Goal: Information Seeking & Learning: Understand process/instructions

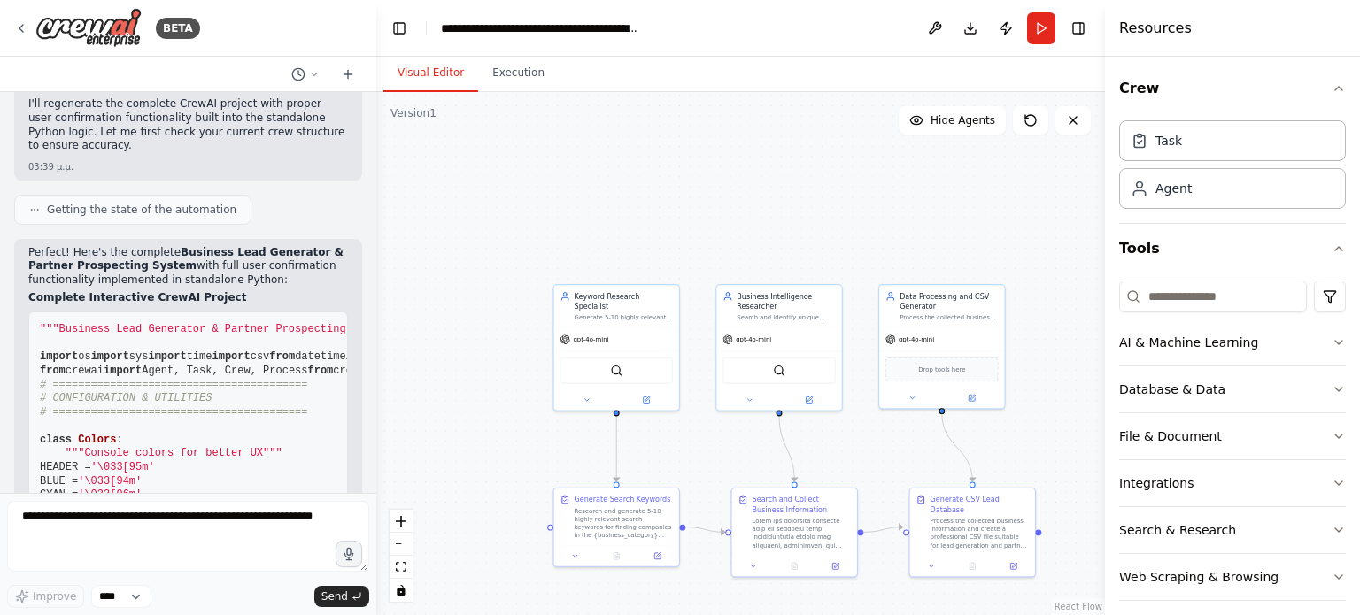
scroll to position [8027, 0]
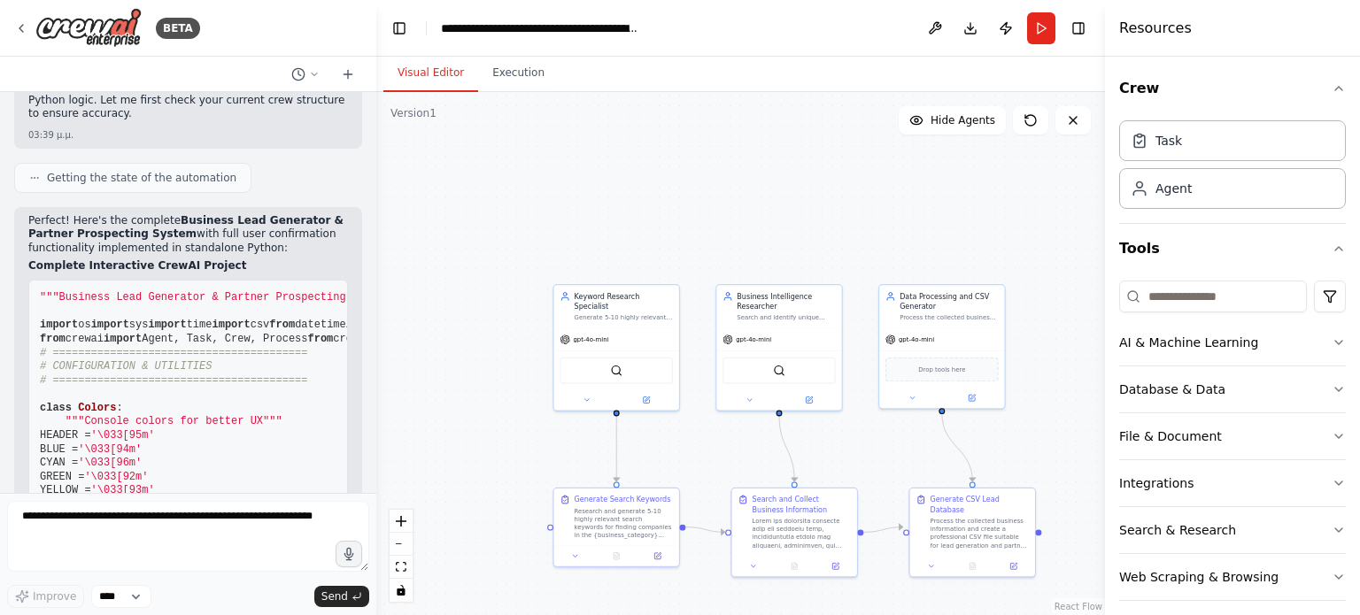
click at [376, 489] on div ".deletable-edge-delete-btn { width: 20px; height: 20px; border: 0px solid #ffff…" at bounding box center [740, 353] width 729 height 523
click at [372, 487] on div at bounding box center [372, 307] width 7 height 615
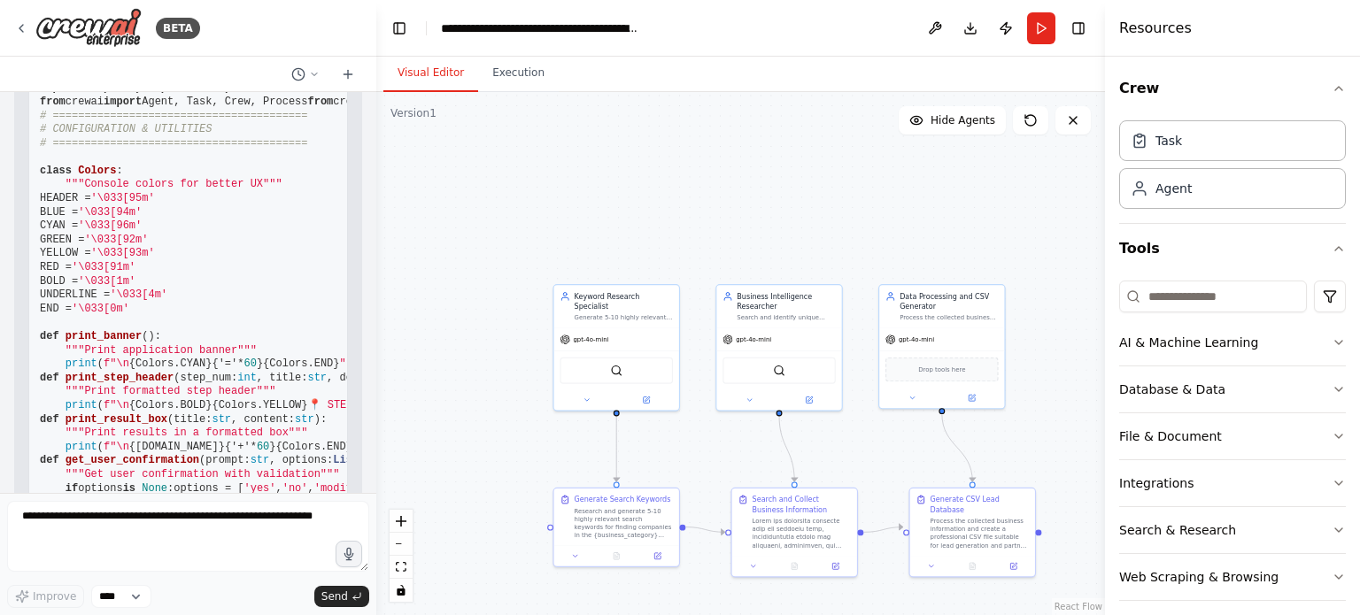
scroll to position [8275, 0]
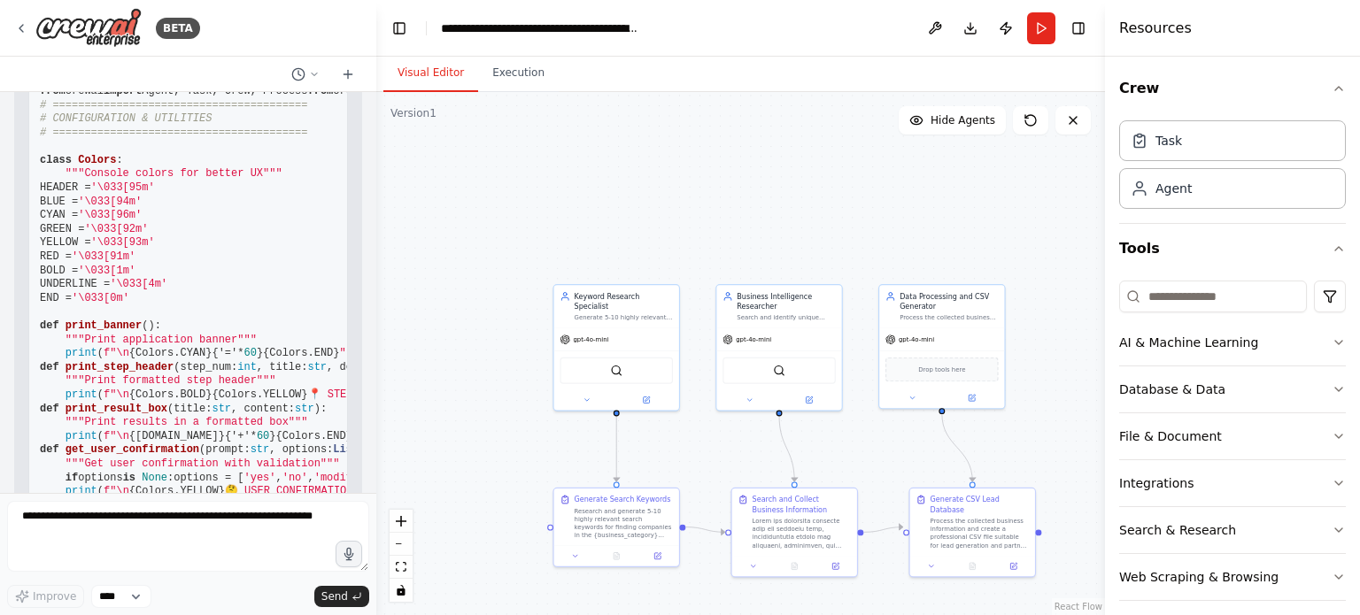
drag, startPoint x: 64, startPoint y: 208, endPoint x: 235, endPoint y: 307, distance: 197.5
drag, startPoint x: 26, startPoint y: 335, endPoint x: 204, endPoint y: 346, distance: 179.1
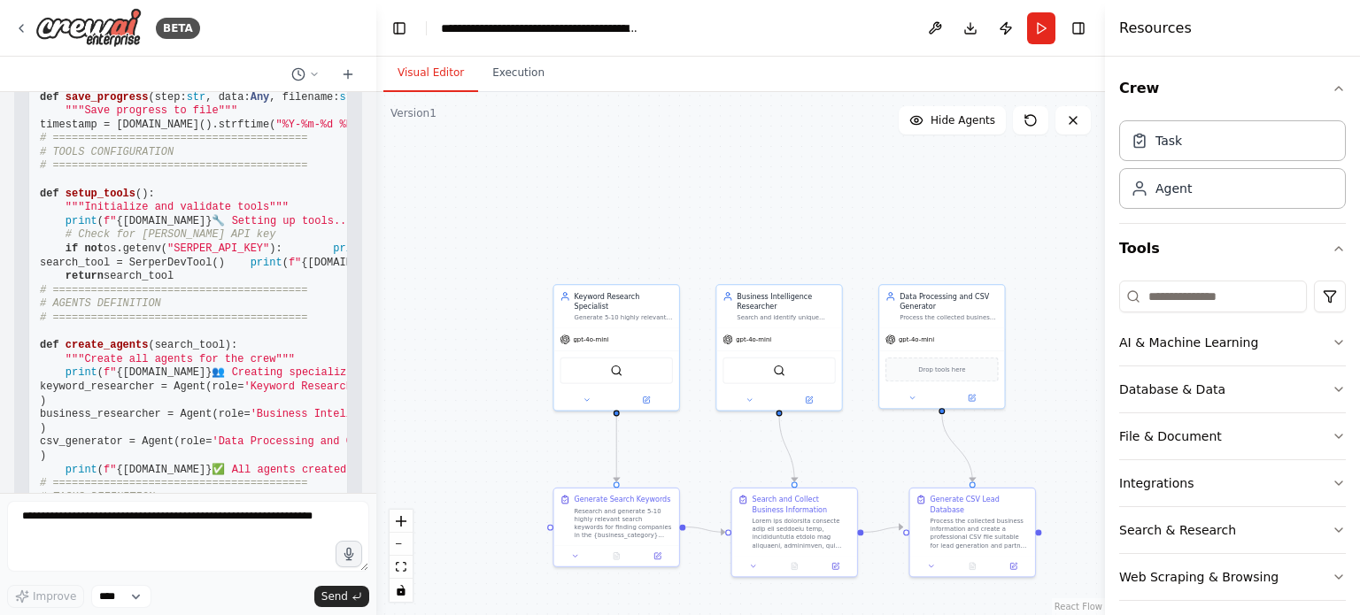
scroll to position [8735, 0]
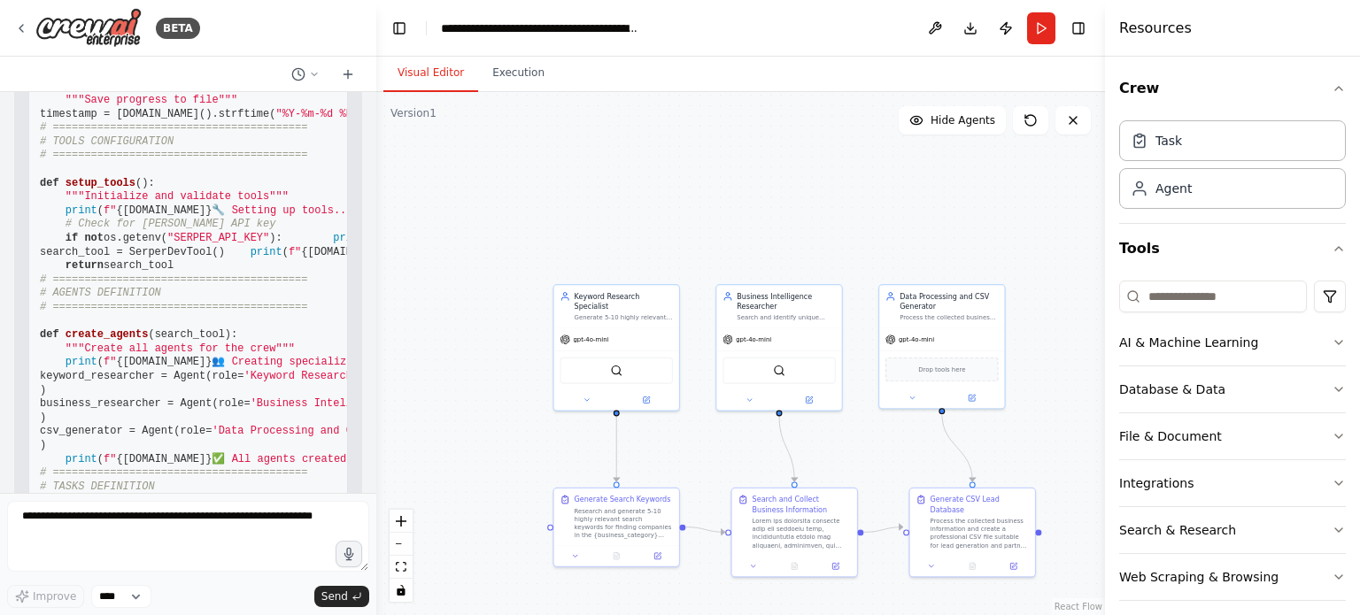
click at [369, 490] on div at bounding box center [372, 307] width 7 height 615
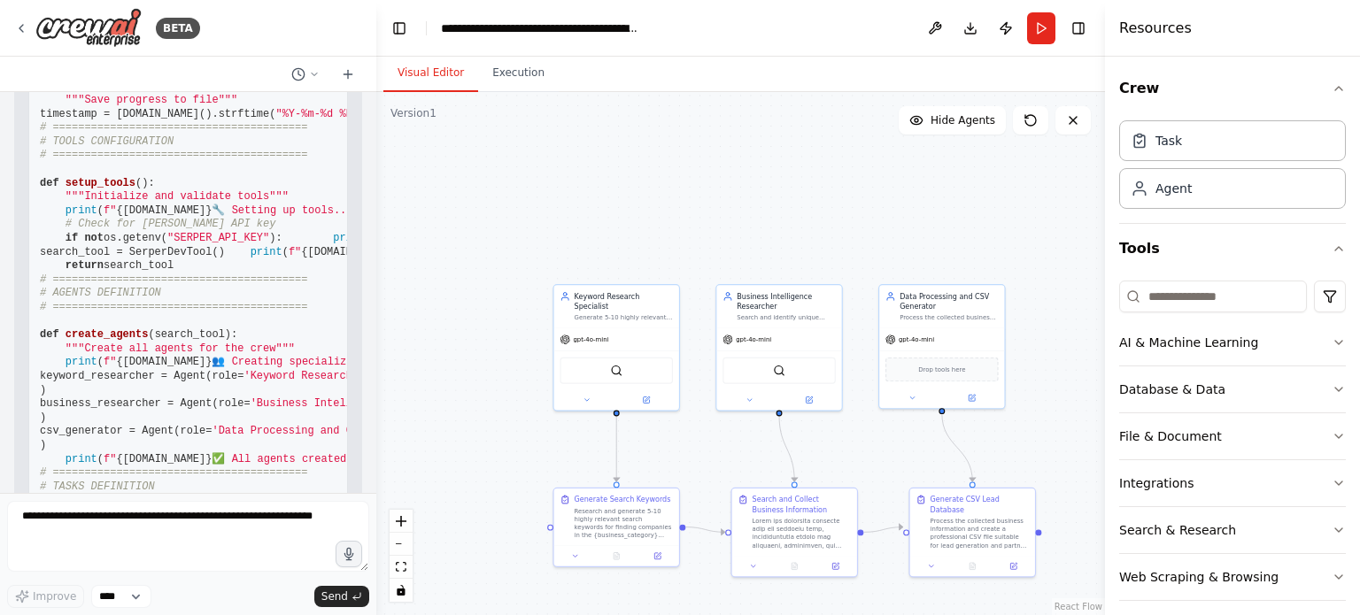
click at [369, 490] on div at bounding box center [372, 307] width 7 height 615
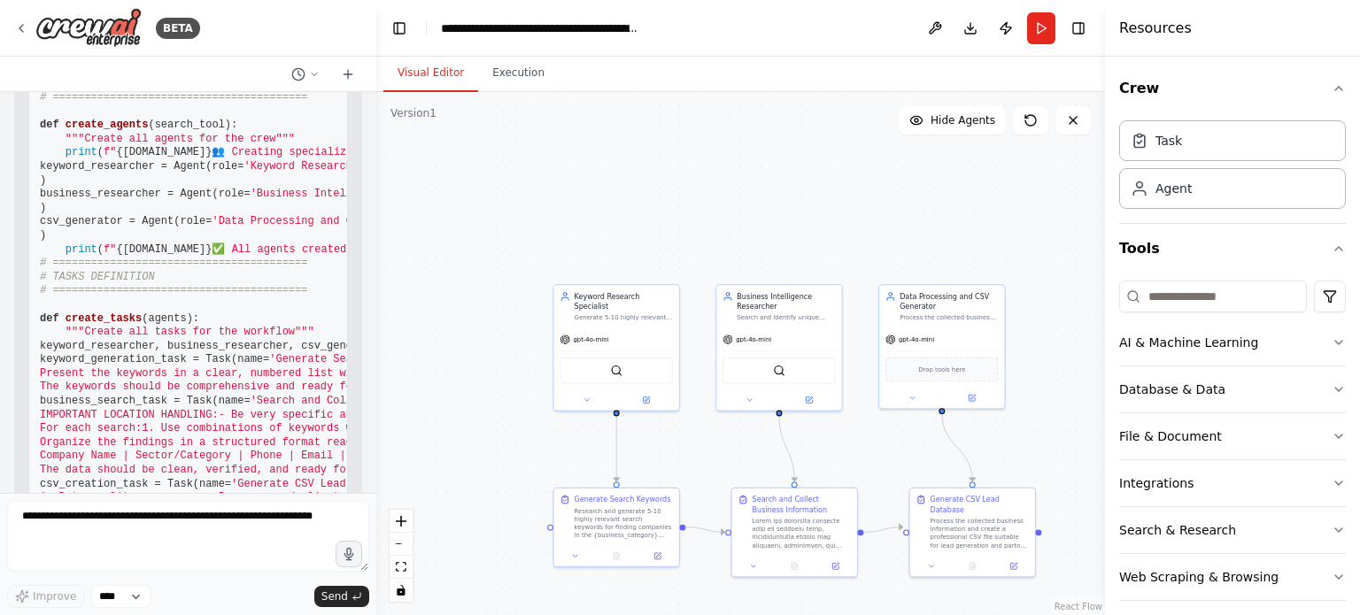
scroll to position [8912, 0]
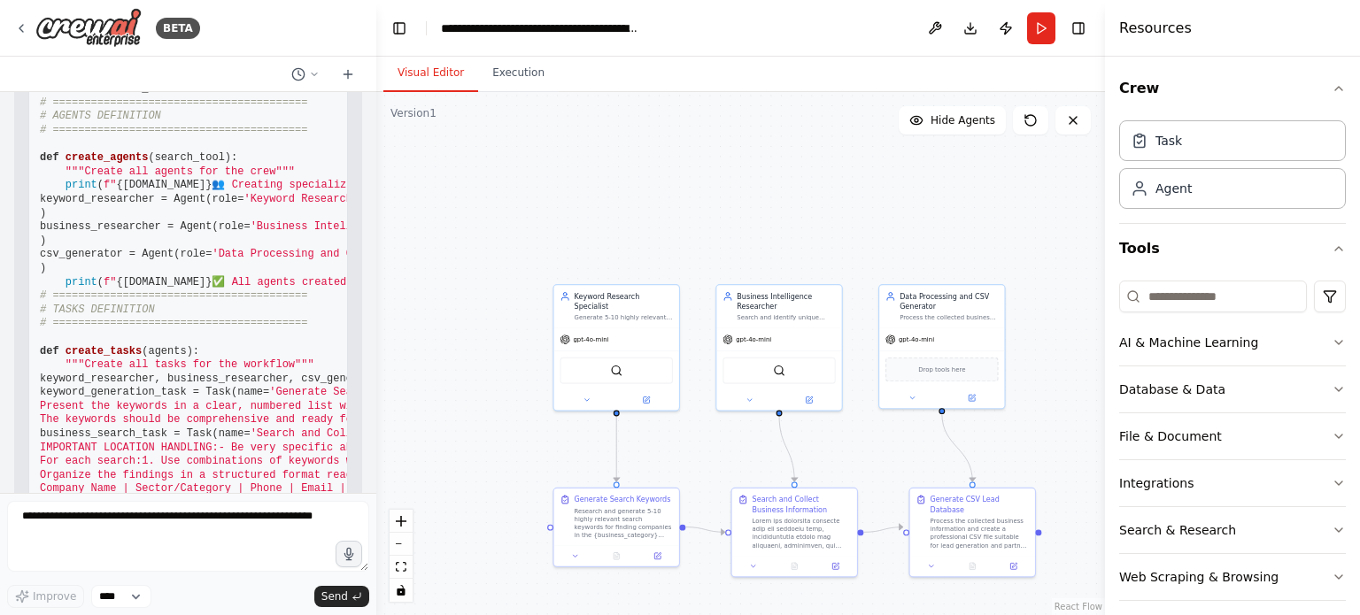
click at [369, 491] on div at bounding box center [372, 307] width 7 height 615
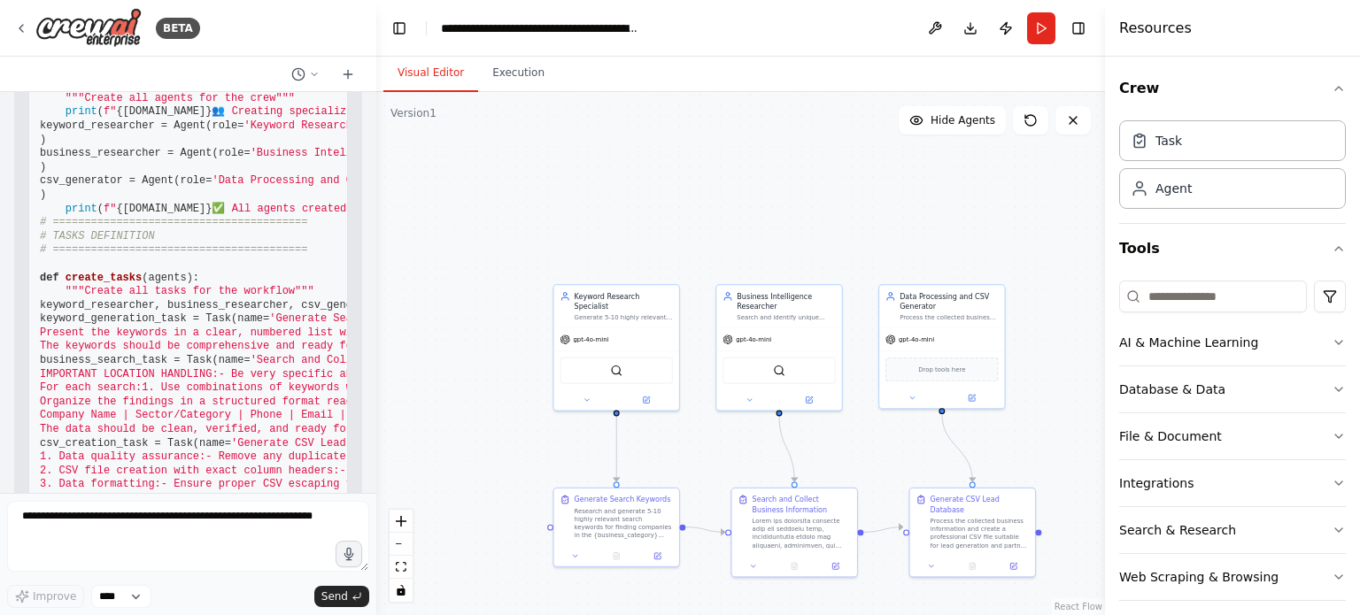
scroll to position [9018, 0]
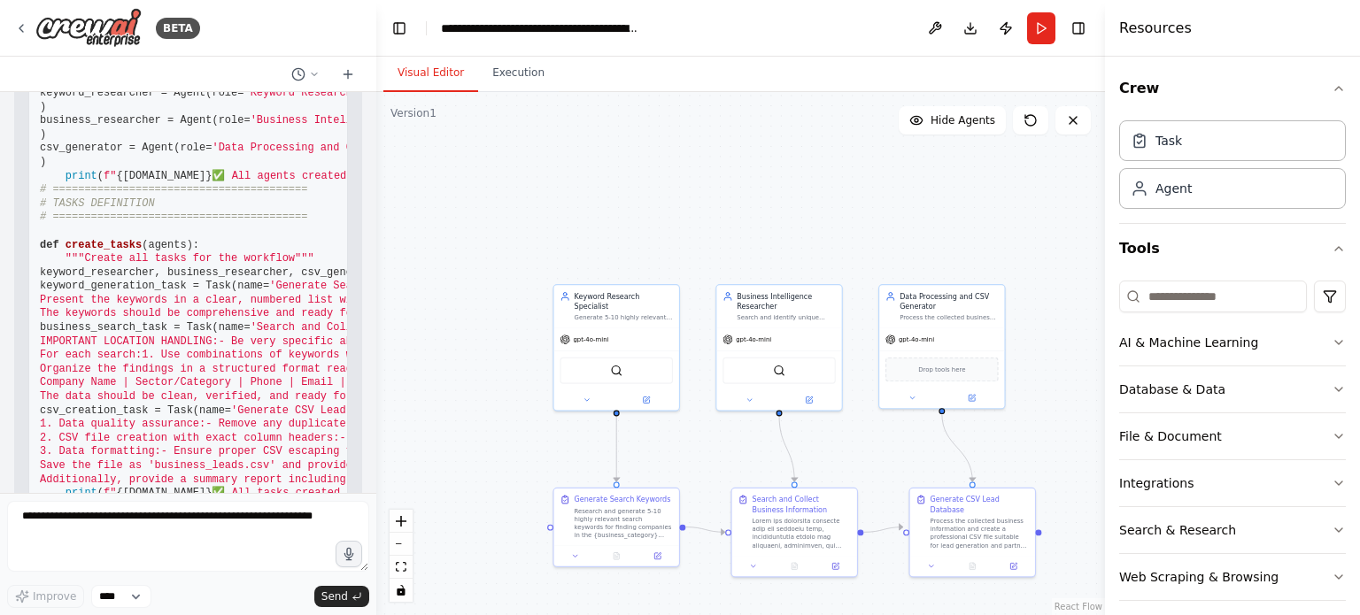
click at [369, 104] on div at bounding box center [372, 307] width 7 height 615
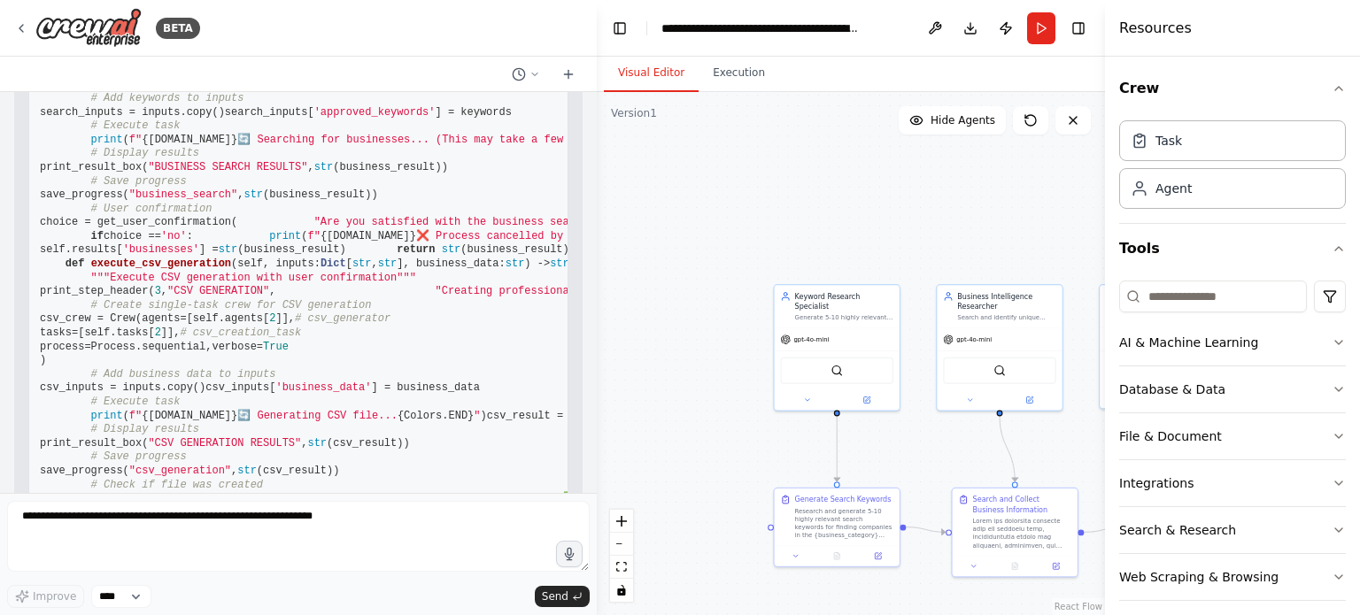
scroll to position [7954, 0]
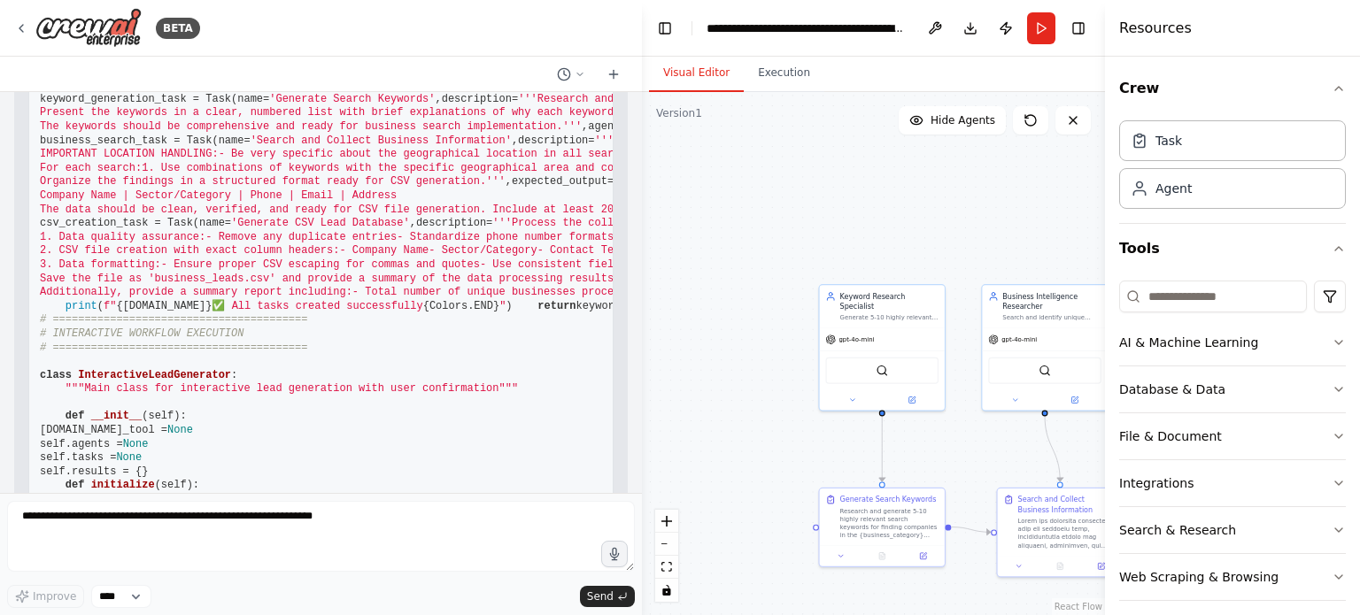
drag, startPoint x: 374, startPoint y: 175, endPoint x: 642, endPoint y: 184, distance: 267.5
click at [642, 184] on div "BETA We want to create an application that implements multi-agent logic using a…" at bounding box center [680, 307] width 1360 height 615
click at [635, 96] on div at bounding box center [638, 307] width 7 height 615
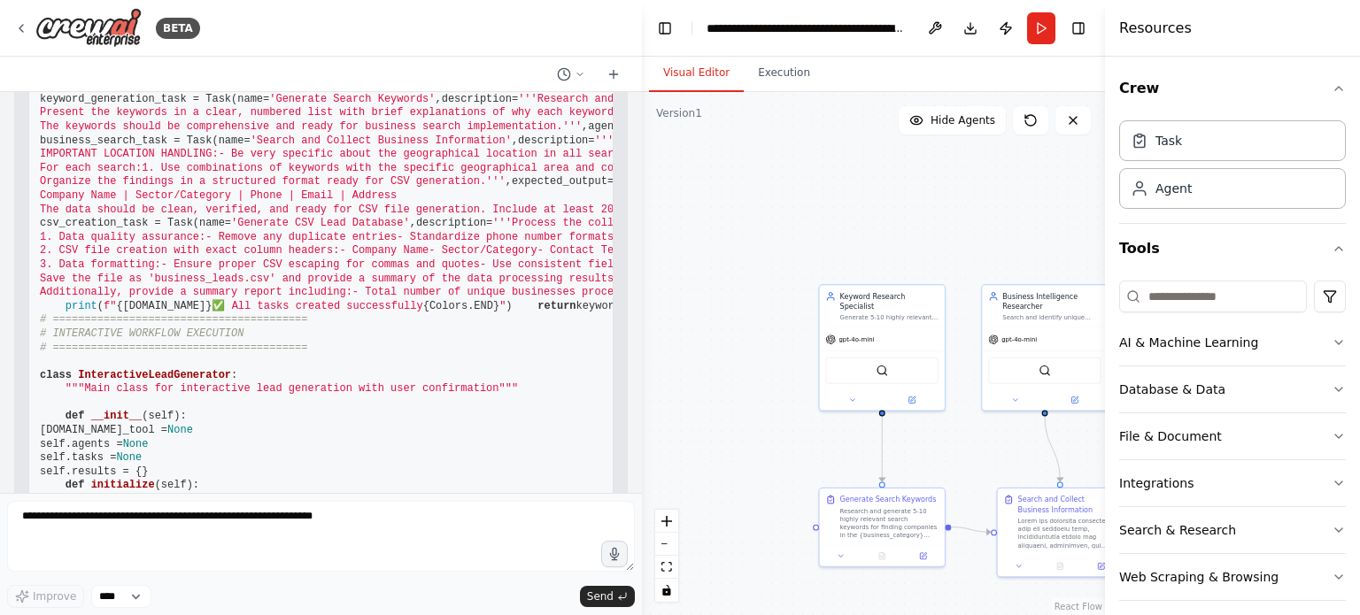
click at [635, 96] on div at bounding box center [638, 307] width 7 height 615
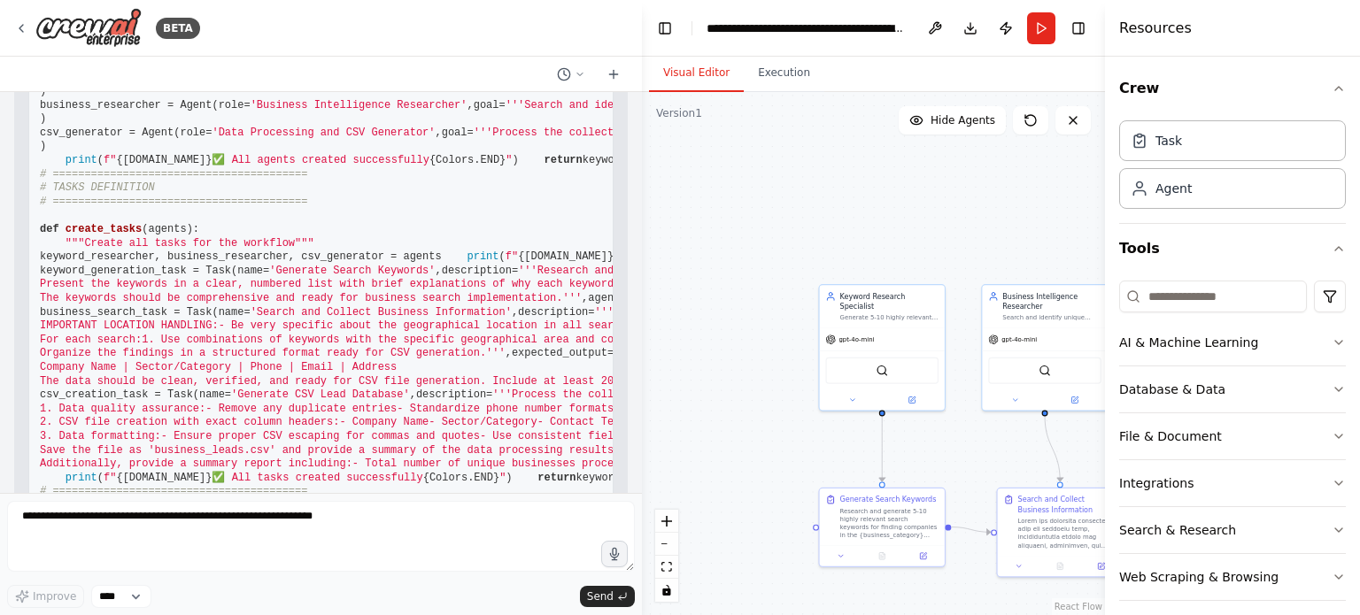
scroll to position [7742, 0]
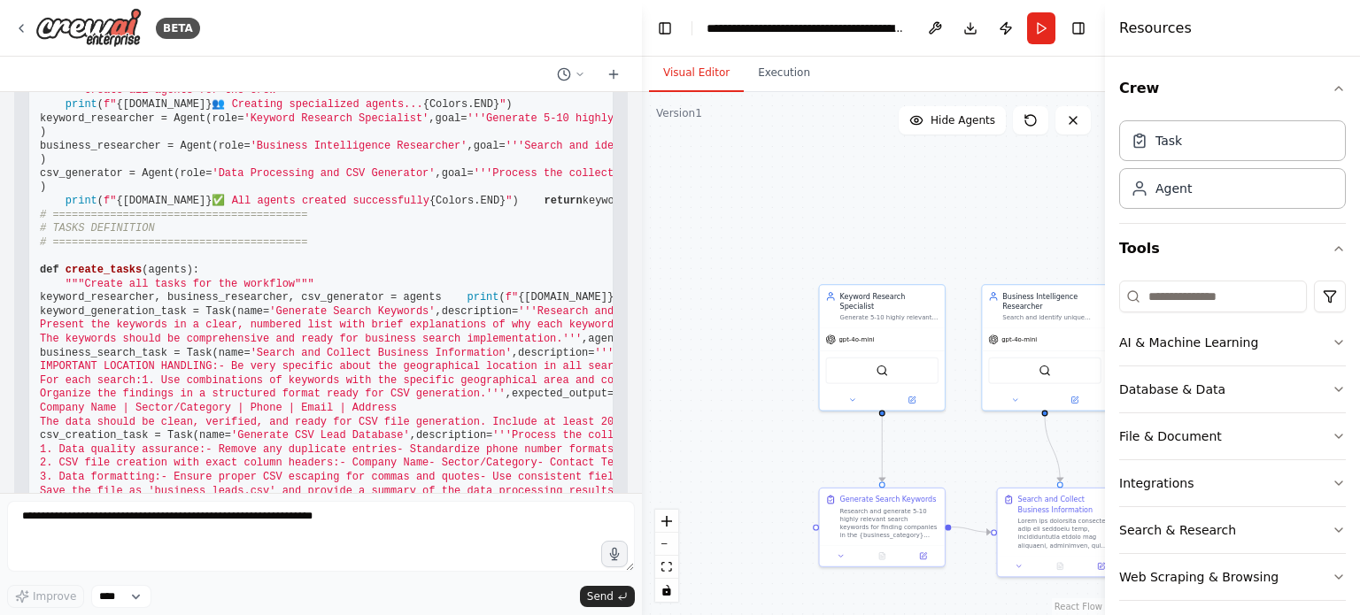
click at [635, 99] on div at bounding box center [638, 307] width 7 height 615
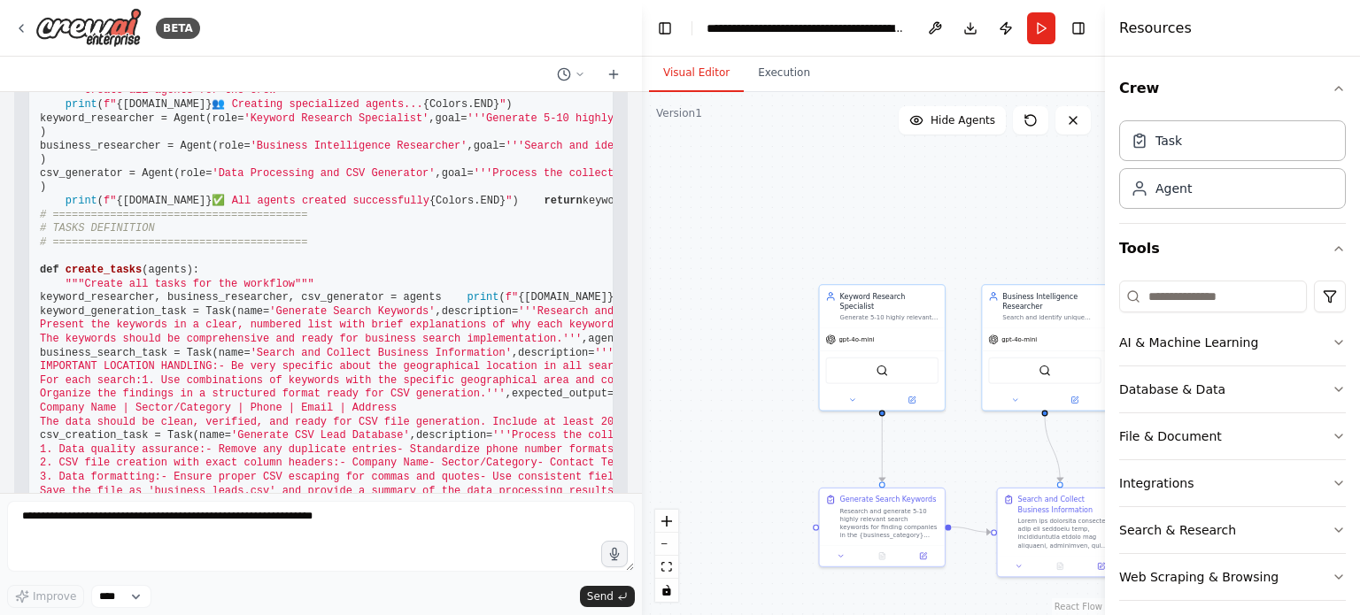
click at [635, 99] on div at bounding box center [638, 307] width 7 height 615
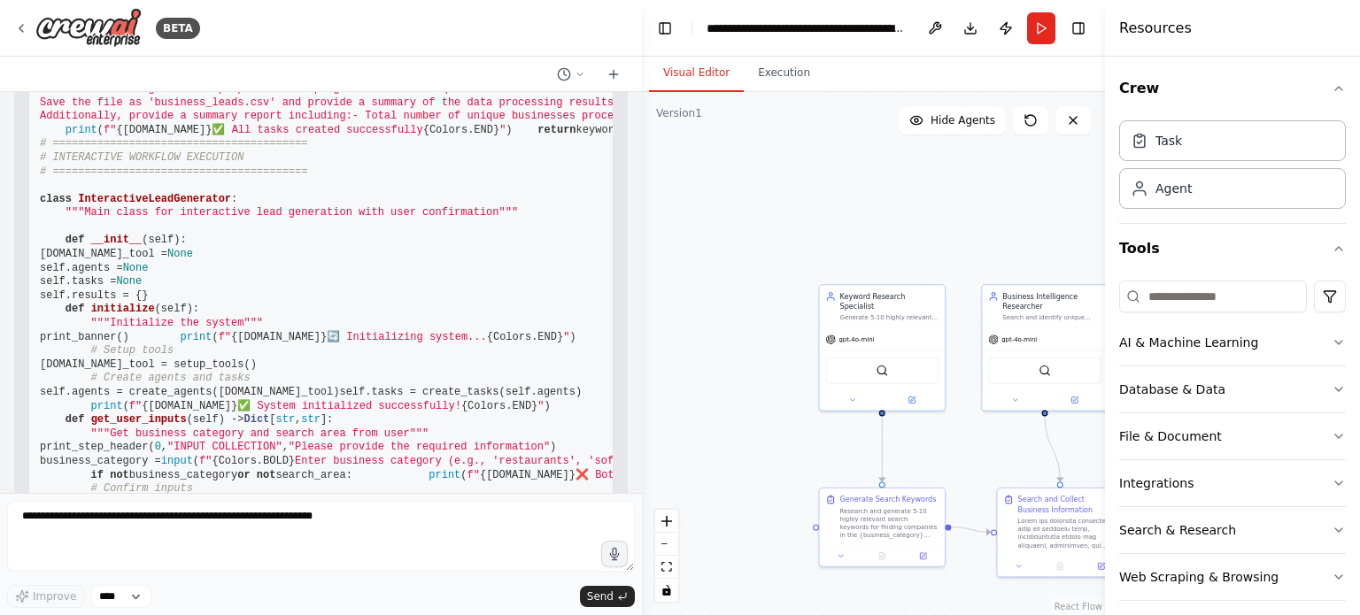
scroll to position [8167, 0]
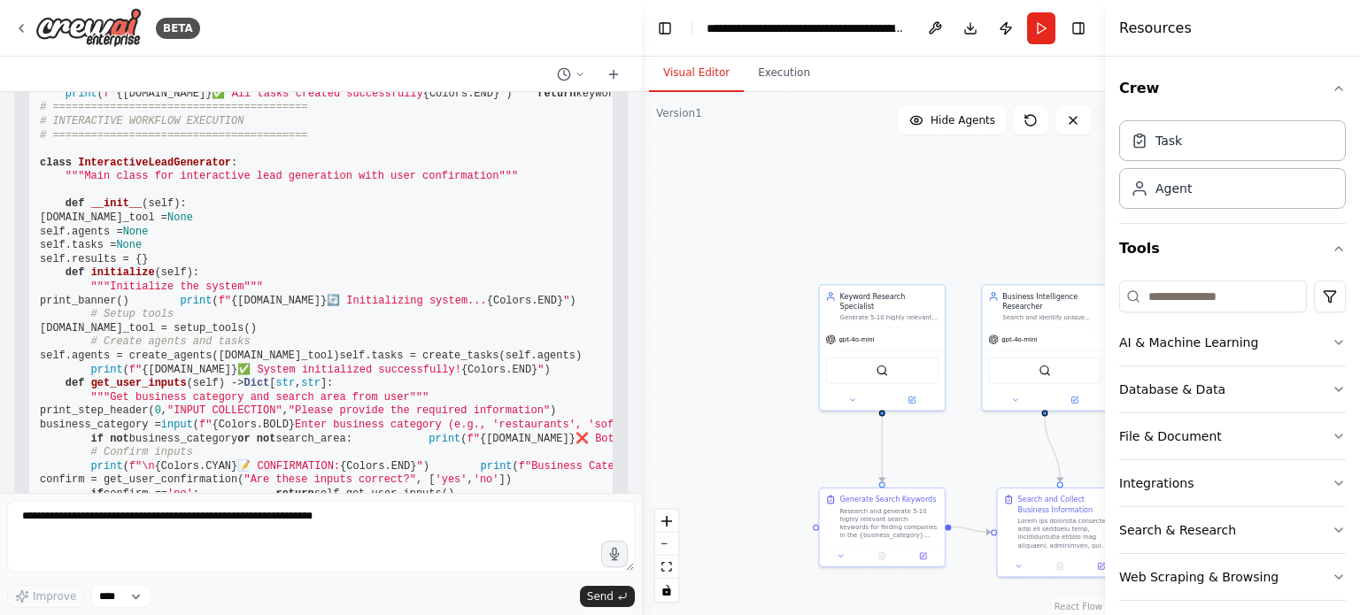
click at [635, 484] on div at bounding box center [638, 307] width 7 height 615
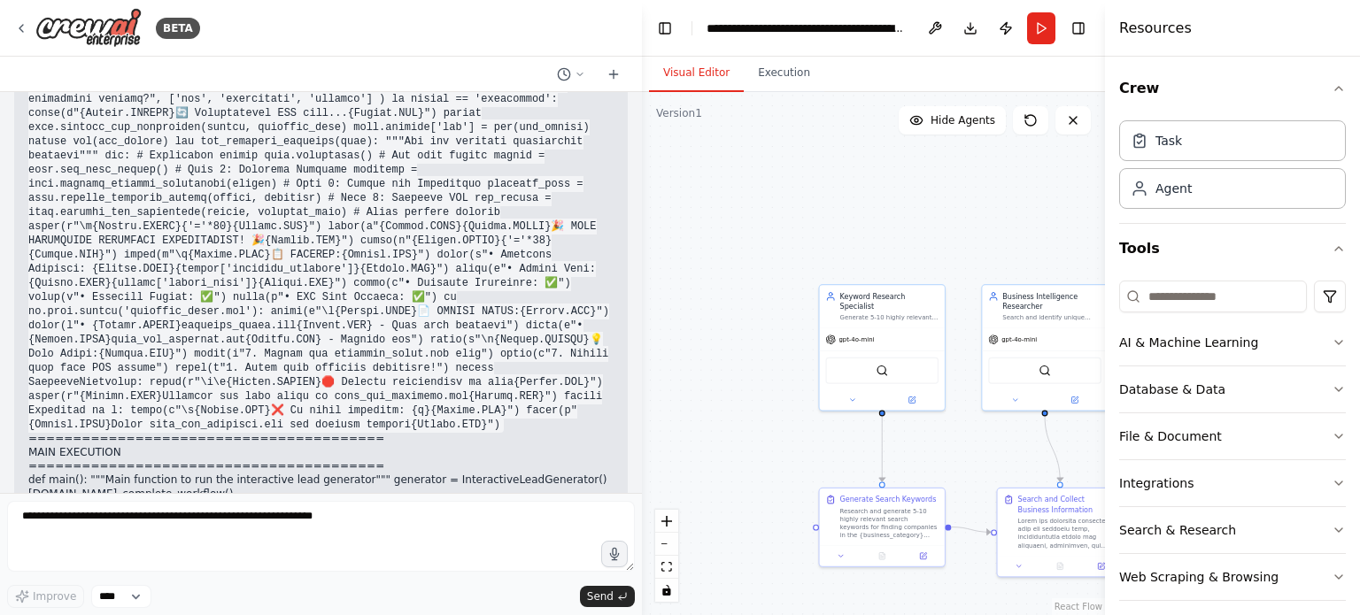
scroll to position [9512, 0]
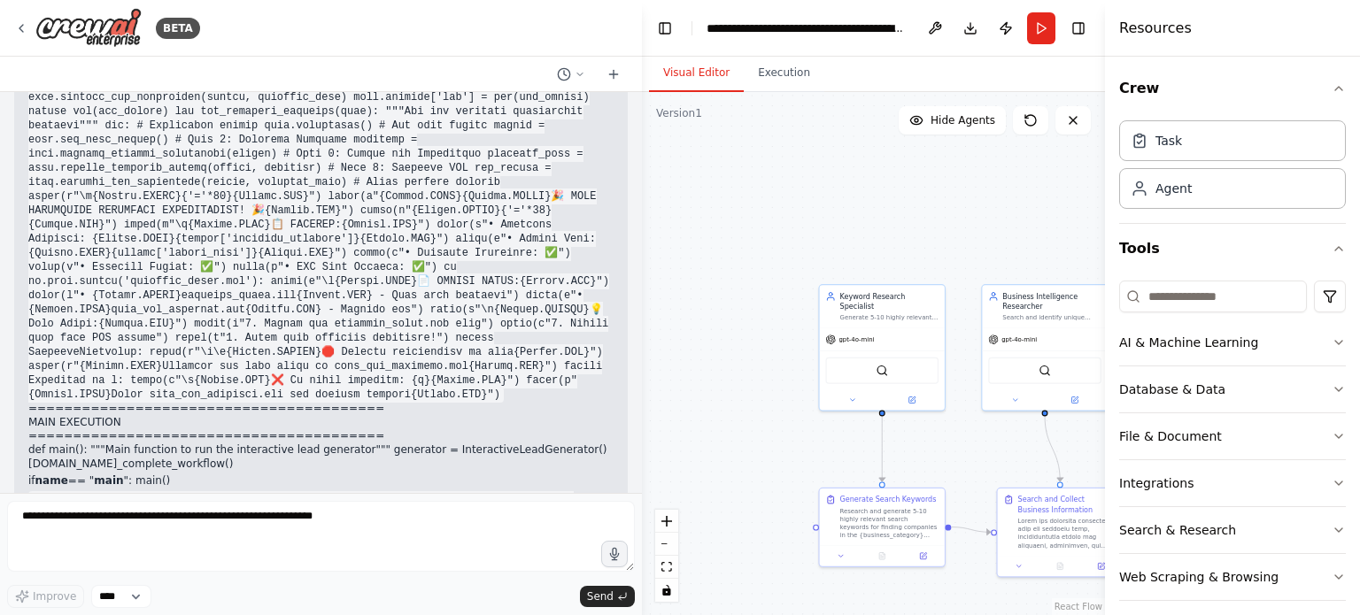
drag, startPoint x: 48, startPoint y: 264, endPoint x: 392, endPoint y: 275, distance: 344.5
drag, startPoint x: 28, startPoint y: 251, endPoint x: 329, endPoint y: 265, distance: 301.3
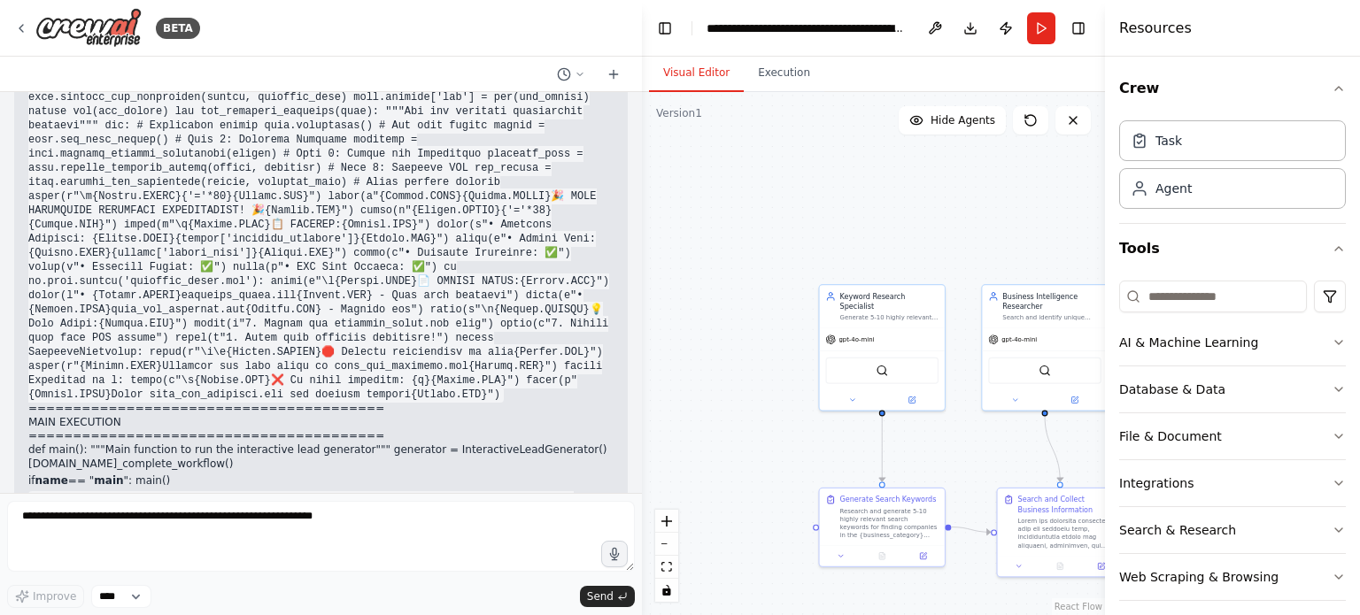
drag, startPoint x: 99, startPoint y: 266, endPoint x: 338, endPoint y: 259, distance: 239.1
drag, startPoint x: 127, startPoint y: 277, endPoint x: 405, endPoint y: 281, distance: 278.0
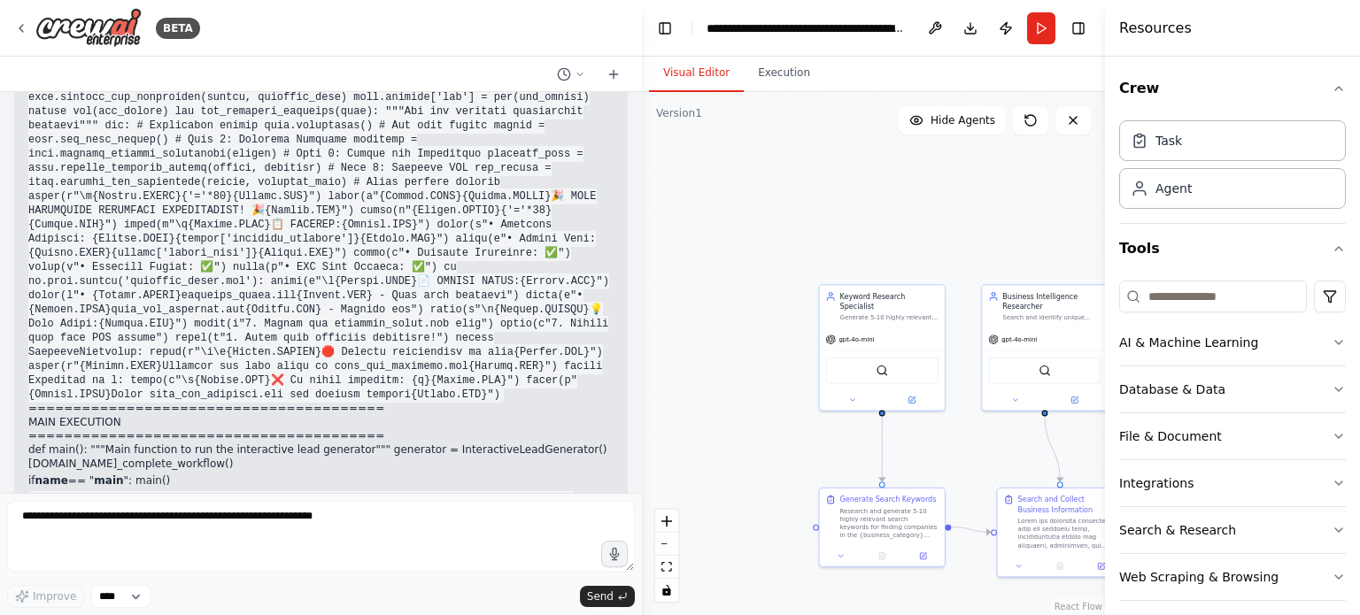
drag, startPoint x: 35, startPoint y: 304, endPoint x: 413, endPoint y: 330, distance: 378.9
drag, startPoint x: 48, startPoint y: 395, endPoint x: 643, endPoint y: 424, distance: 595.6
click at [643, 424] on div "BETA We want to create an application that implements multi-agent logic using a…" at bounding box center [680, 307] width 1360 height 615
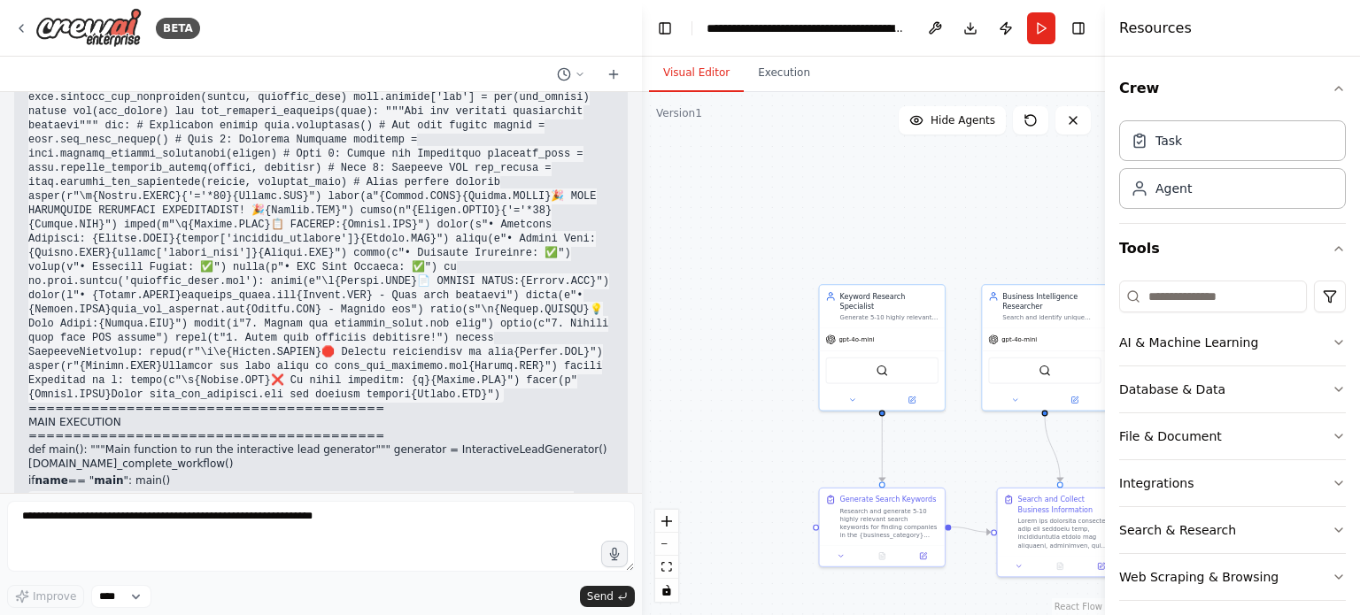
click at [636, 488] on div at bounding box center [638, 307] width 7 height 615
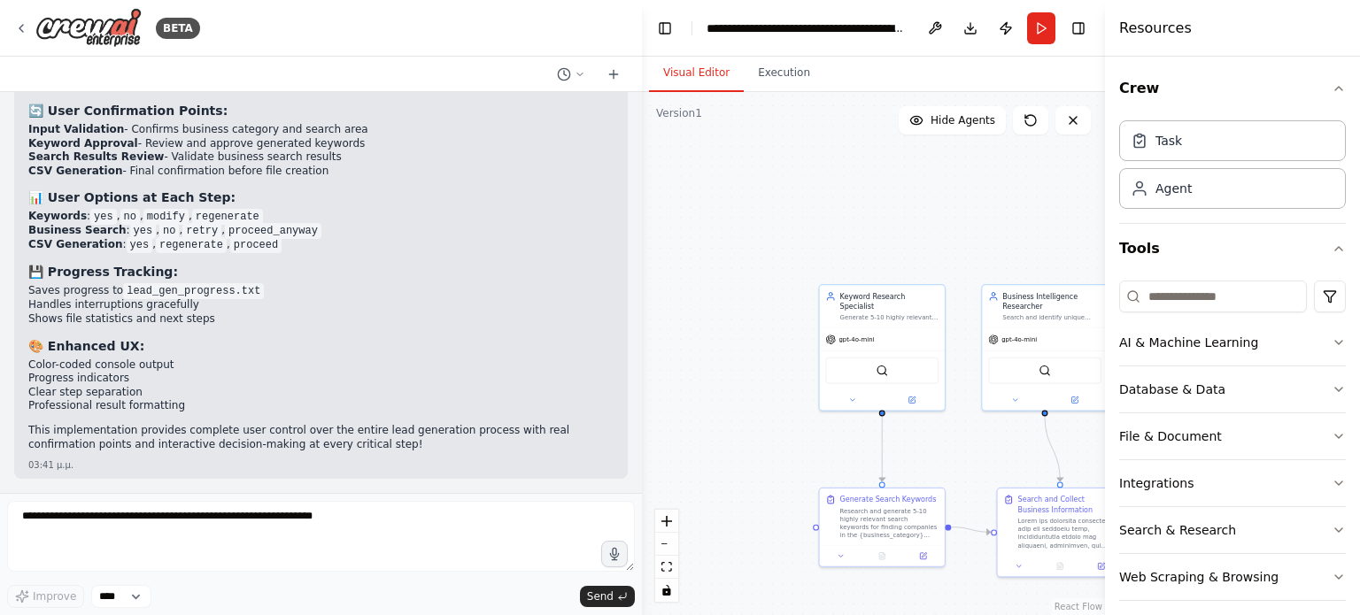
scroll to position [13607, 0]
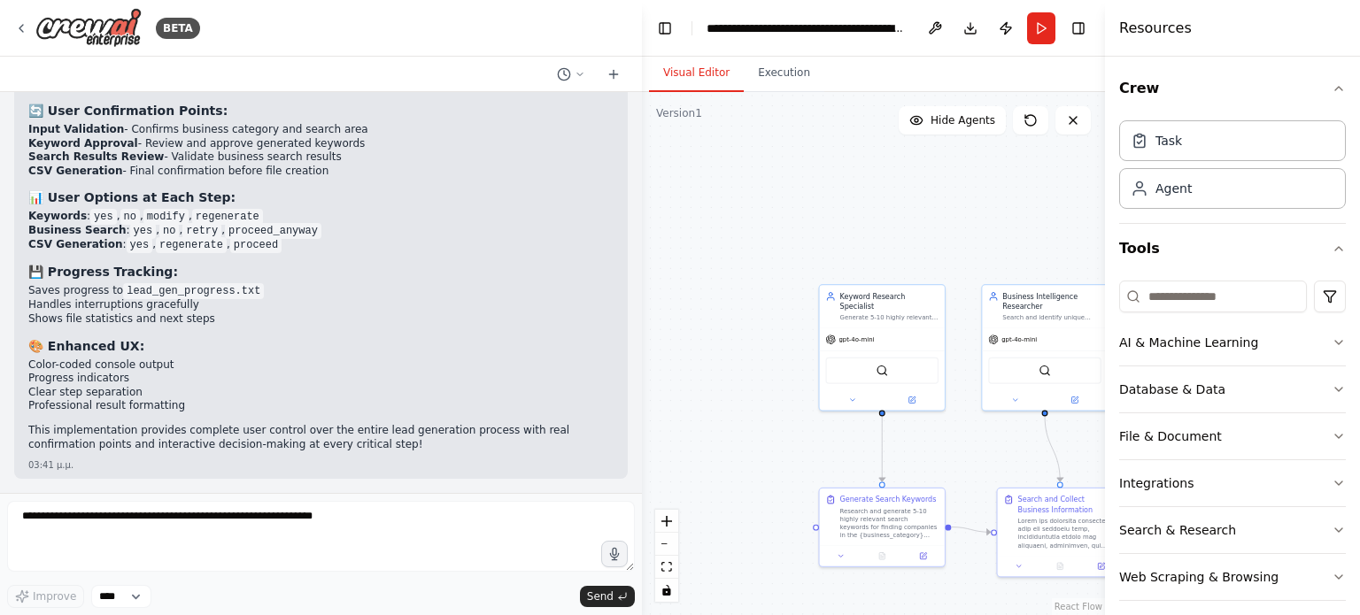
scroll to position [13324, 0]
click at [636, 394] on div at bounding box center [638, 307] width 7 height 615
drag, startPoint x: 39, startPoint y: 122, endPoint x: 490, endPoint y: 228, distance: 462.9
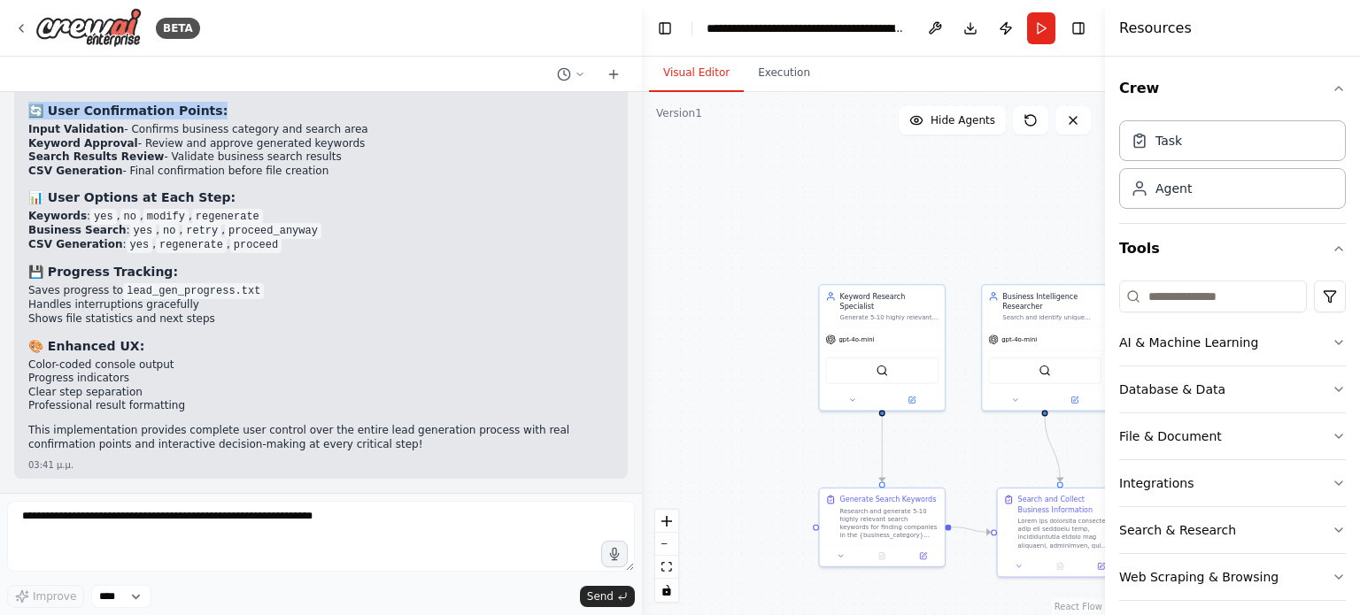
click at [490, 228] on div "We want to create an application that implements multi-agent logic using ai. Th…" at bounding box center [321, 292] width 642 height 401
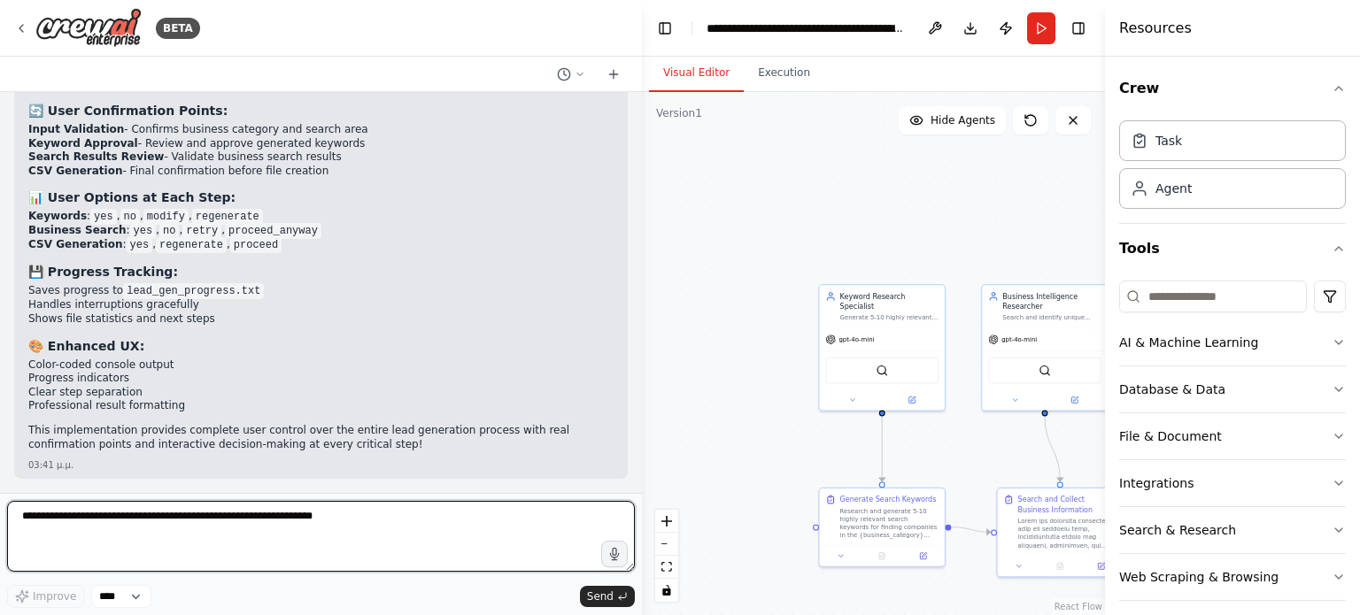
click at [122, 505] on textarea at bounding box center [321, 536] width 628 height 71
type textarea "**"
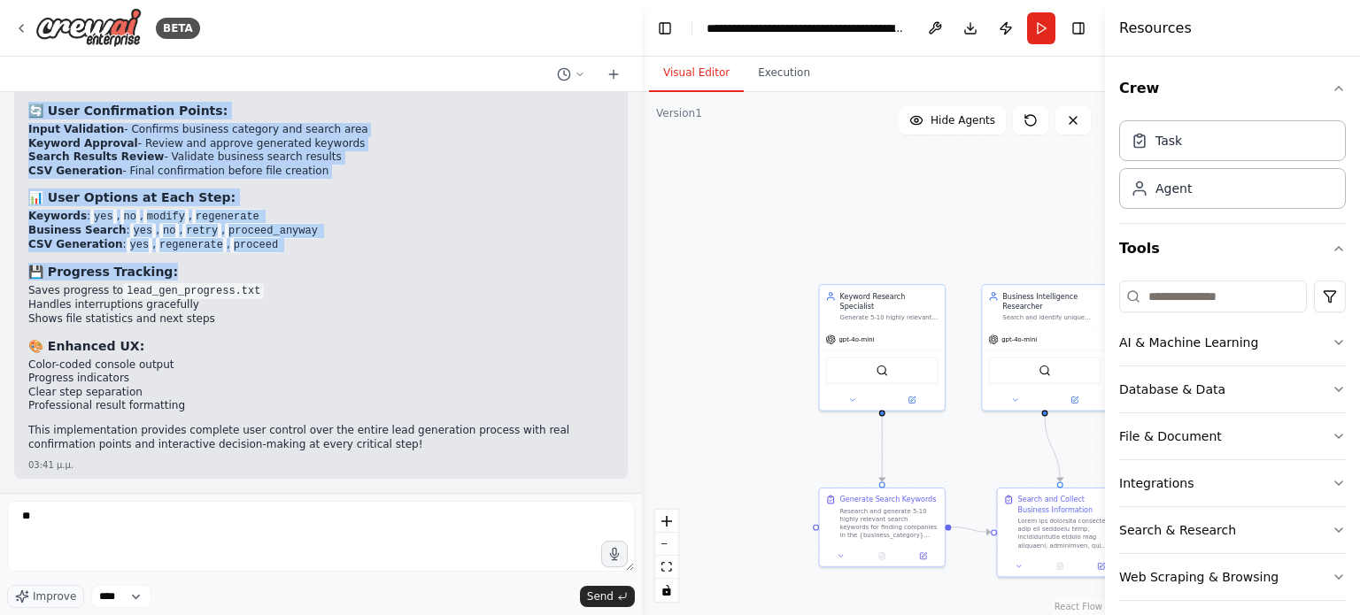
scroll to position [16744, 0]
drag, startPoint x: 40, startPoint y: 208, endPoint x: 341, endPoint y: 116, distance: 314.7
click at [341, 116] on div "We want to create an application that implements multi-agent logic using ai. Th…" at bounding box center [321, 292] width 642 height 401
copy div """" Loremips Dolo Sitametco & Adipisc Elitseddoei Tempor Incididuntu LaboRE Etd…"
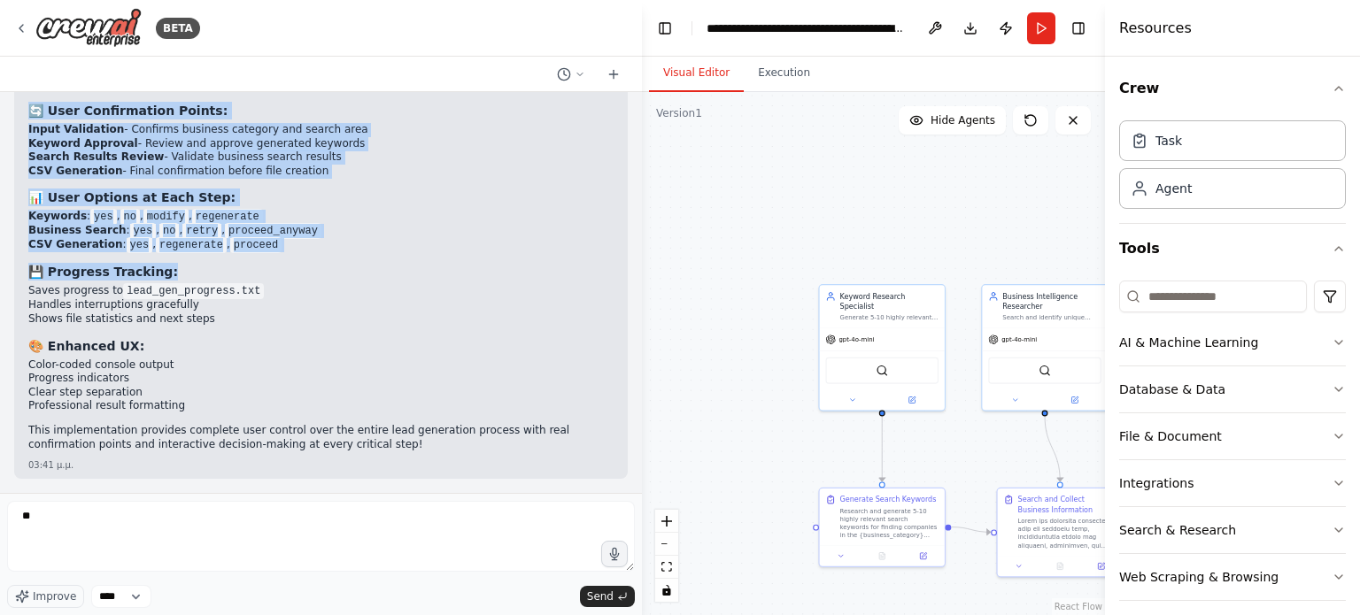
copy div """" Loremips Dolo Sitametco & Adipisc Elitseddoei Tempor Incididuntu LaboRE Etd…"
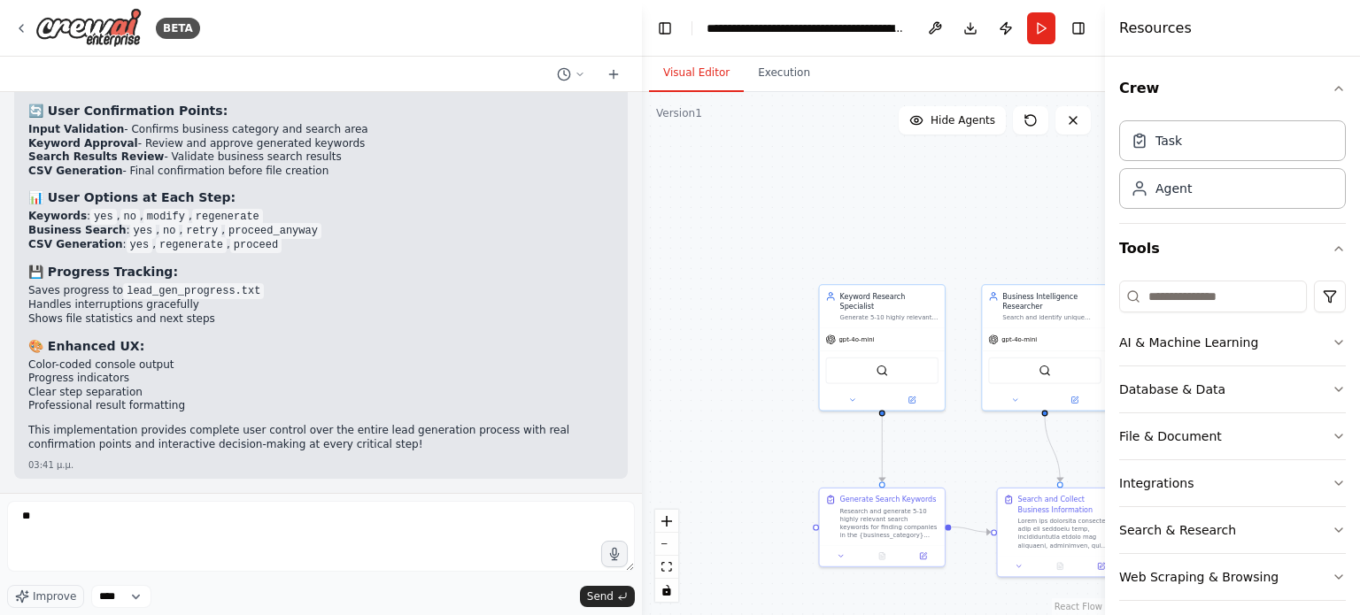
click at [635, 103] on div at bounding box center [638, 307] width 7 height 615
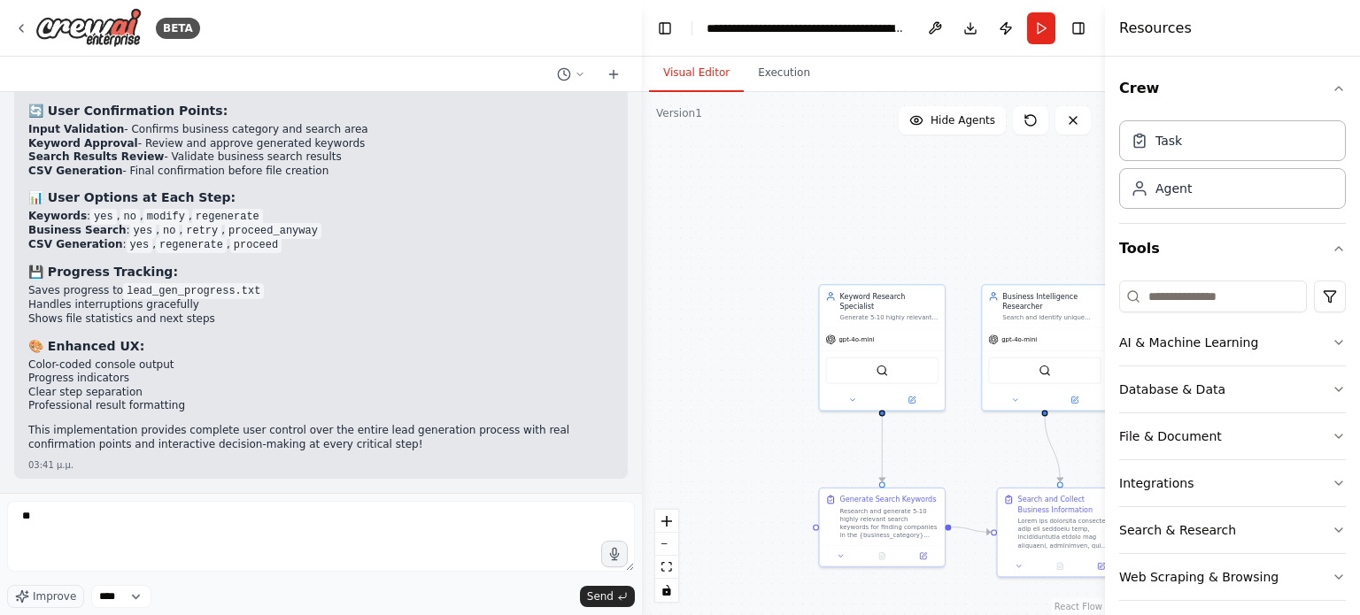
click at [635, 103] on div at bounding box center [638, 307] width 7 height 615
click at [635, 101] on div at bounding box center [638, 307] width 7 height 615
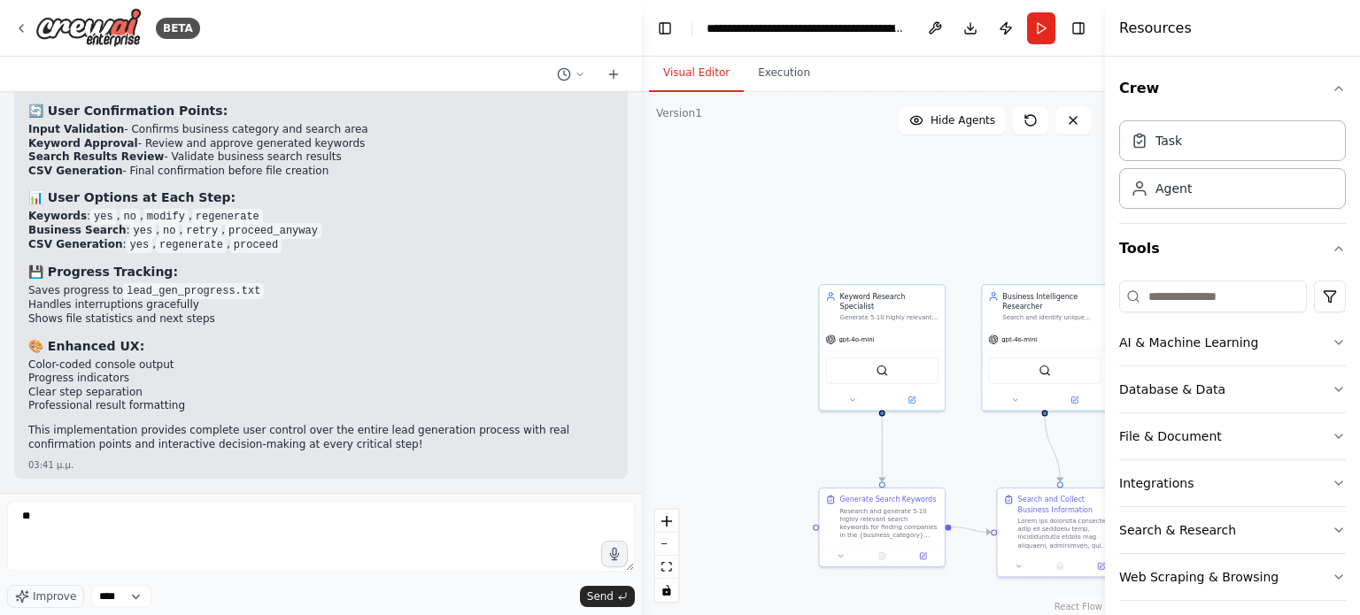
click at [635, 101] on div at bounding box center [638, 307] width 7 height 615
